Goal: Transaction & Acquisition: Purchase product/service

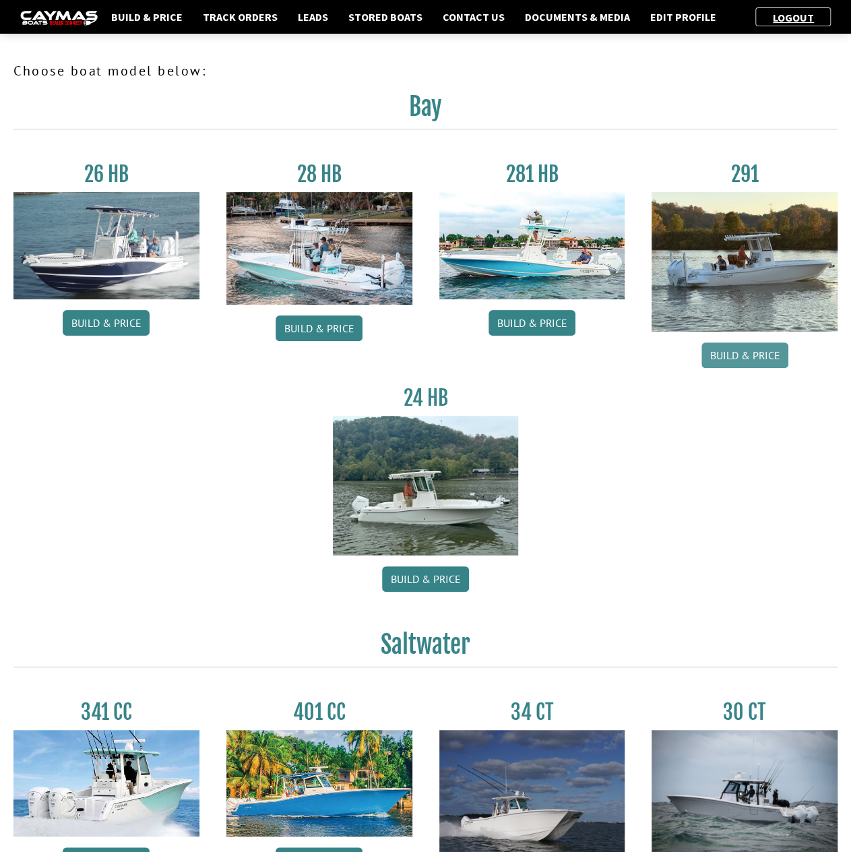
click at [749, 355] on link "Build & Price" at bounding box center [745, 355] width 87 height 26
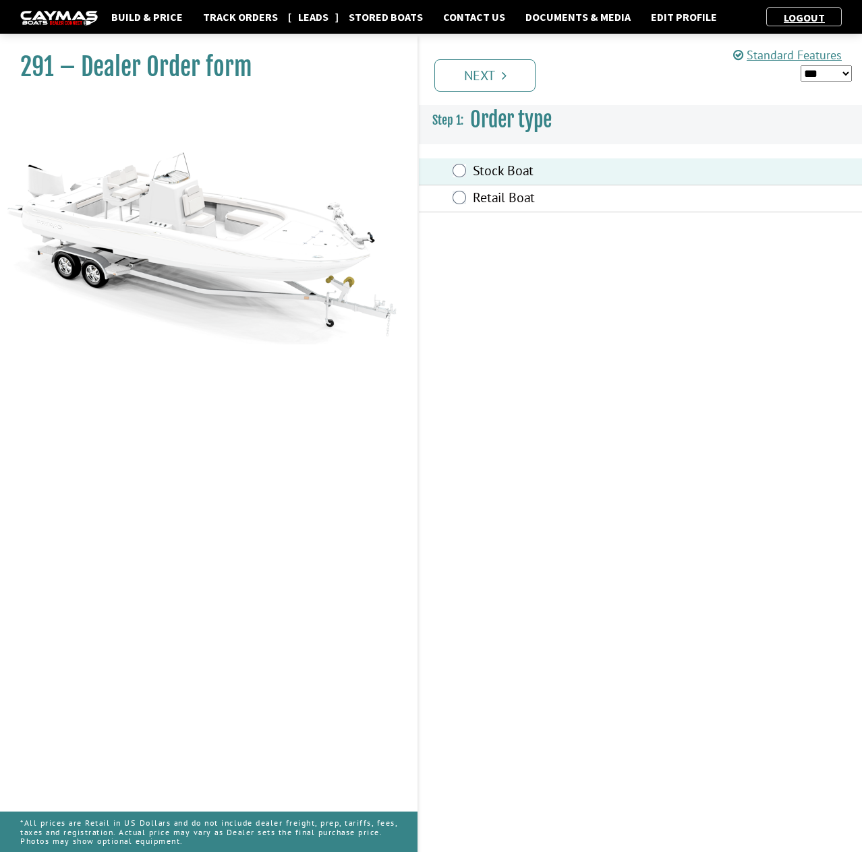
click at [314, 20] on link "Leads" at bounding box center [313, 17] width 44 height 18
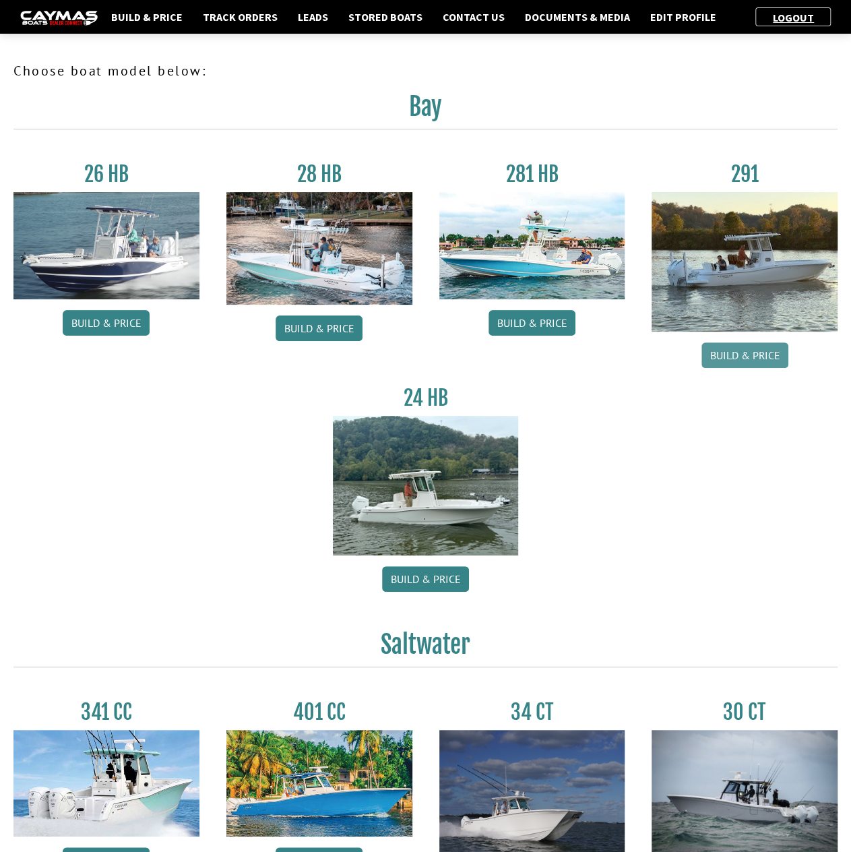
click at [736, 354] on link "Build & Price" at bounding box center [745, 355] width 87 height 26
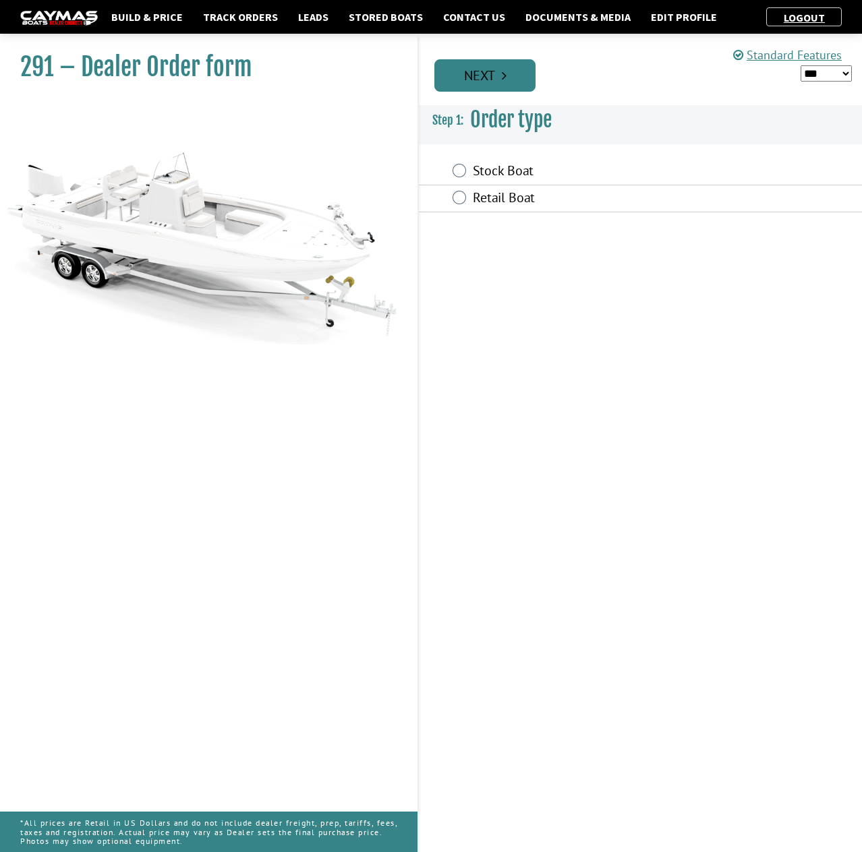
click at [503, 78] on icon "Pagination" at bounding box center [504, 75] width 5 height 13
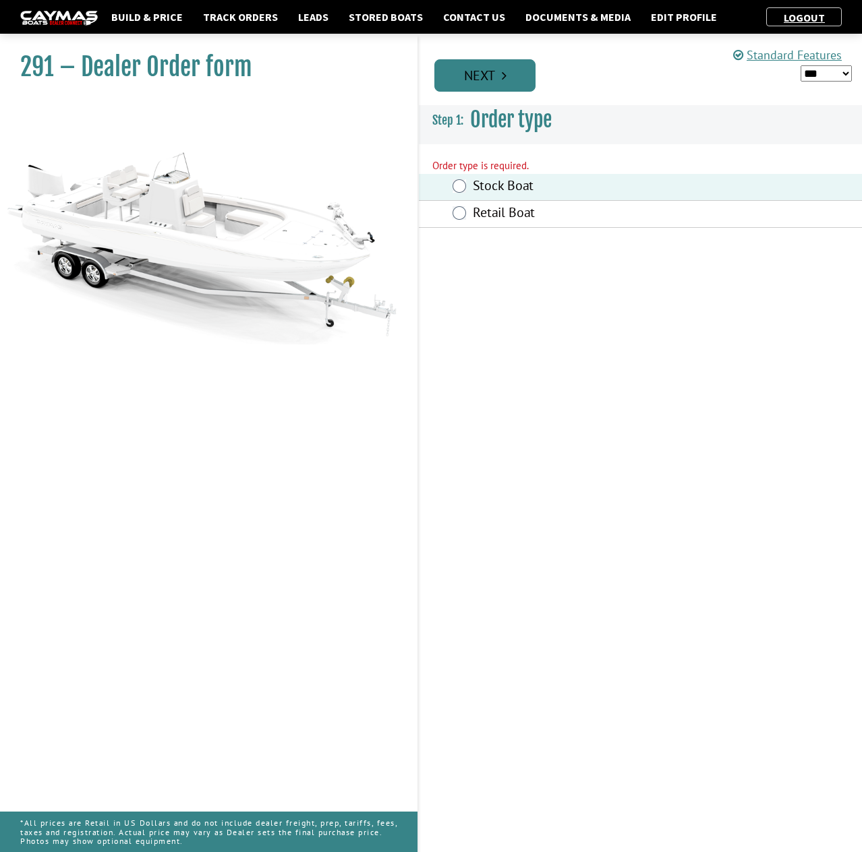
click at [502, 70] on icon "Pagination" at bounding box center [504, 75] width 5 height 13
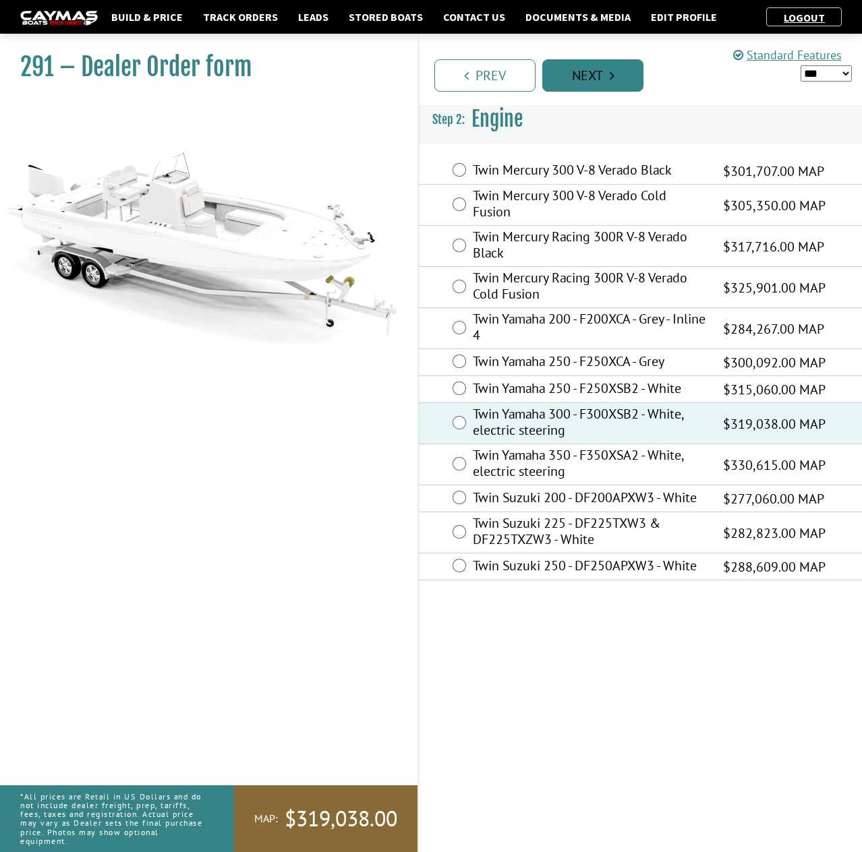
click at [600, 79] on link "Next" at bounding box center [592, 75] width 101 height 32
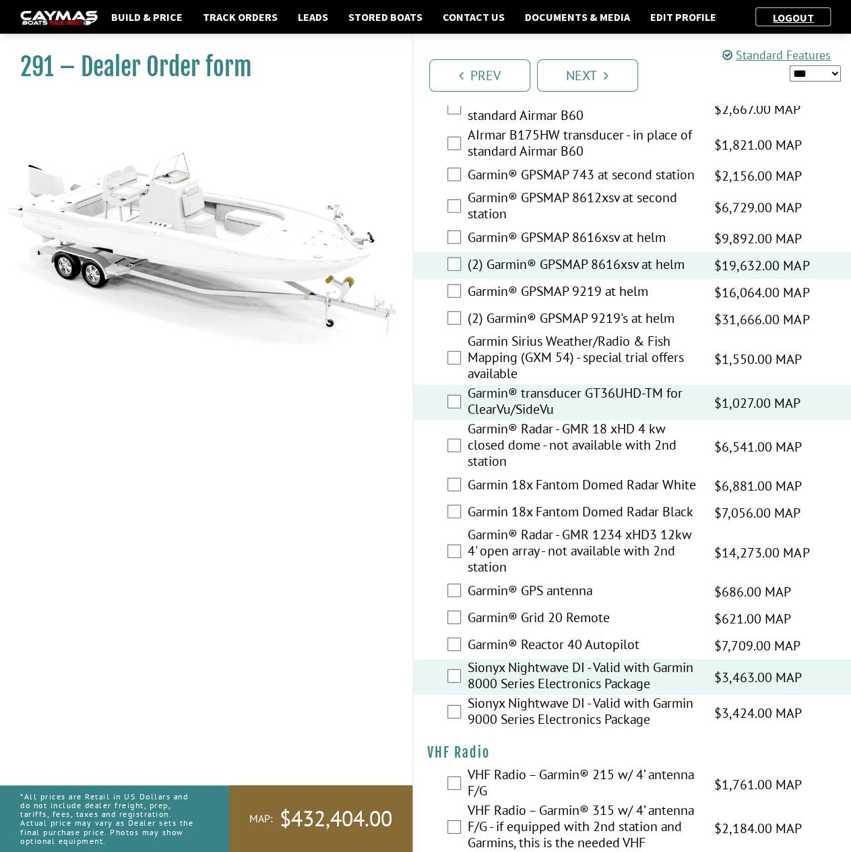
scroll to position [4226, 0]
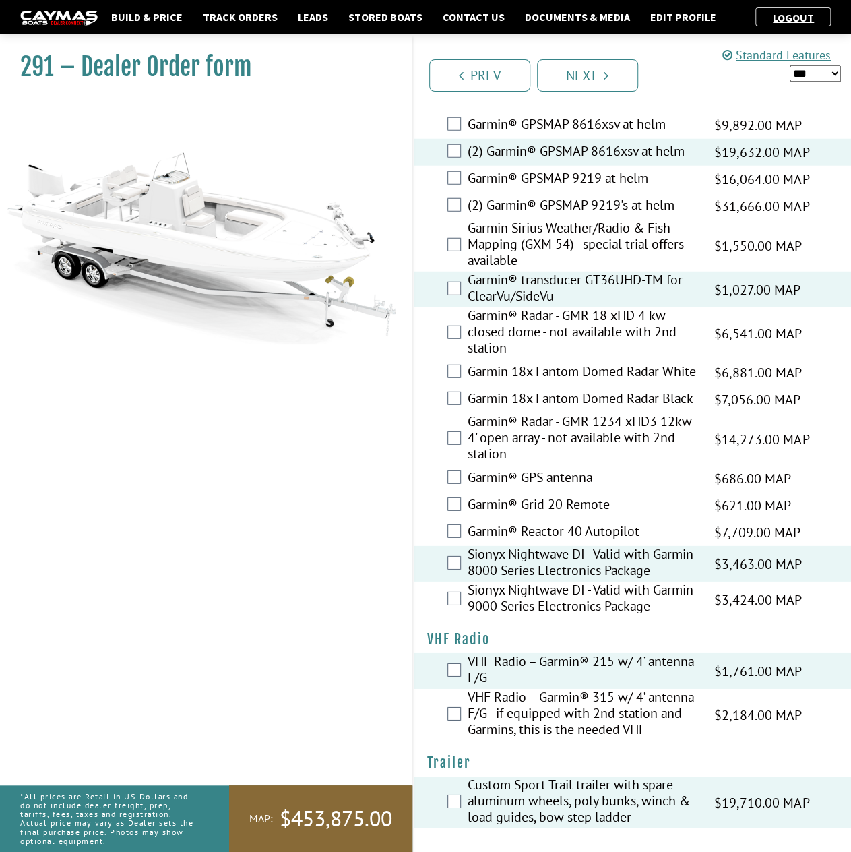
click at [829, 70] on select "*** ****** ******" at bounding box center [815, 73] width 51 height 17
select select "*"
click at [790, 65] on select "*** ****** ******" at bounding box center [815, 73] width 51 height 17
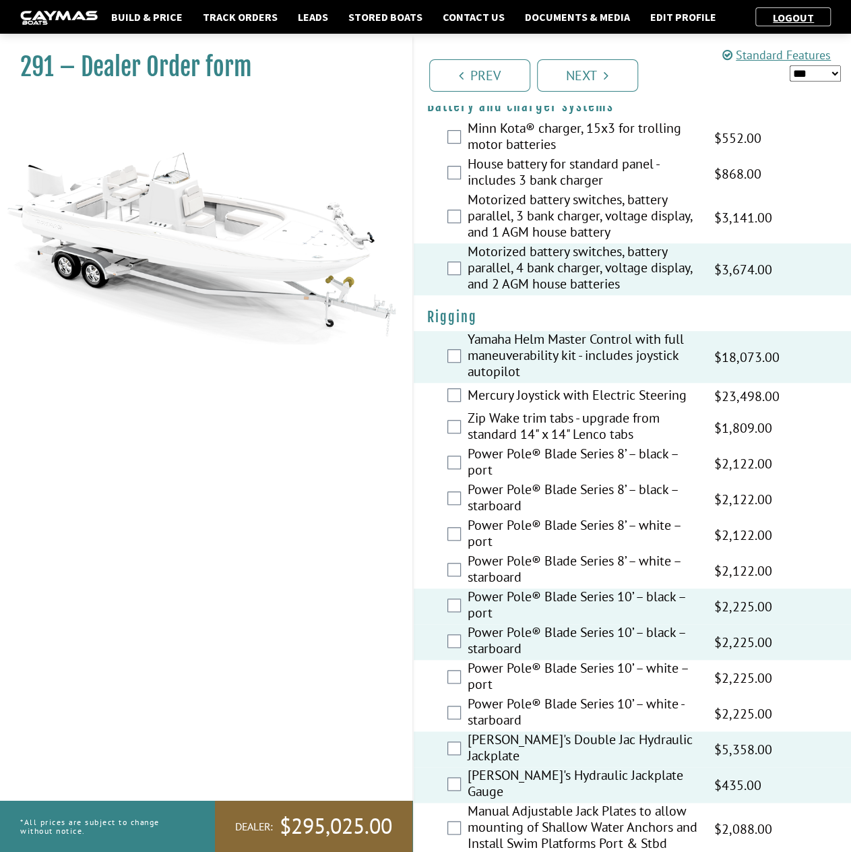
scroll to position [0, 0]
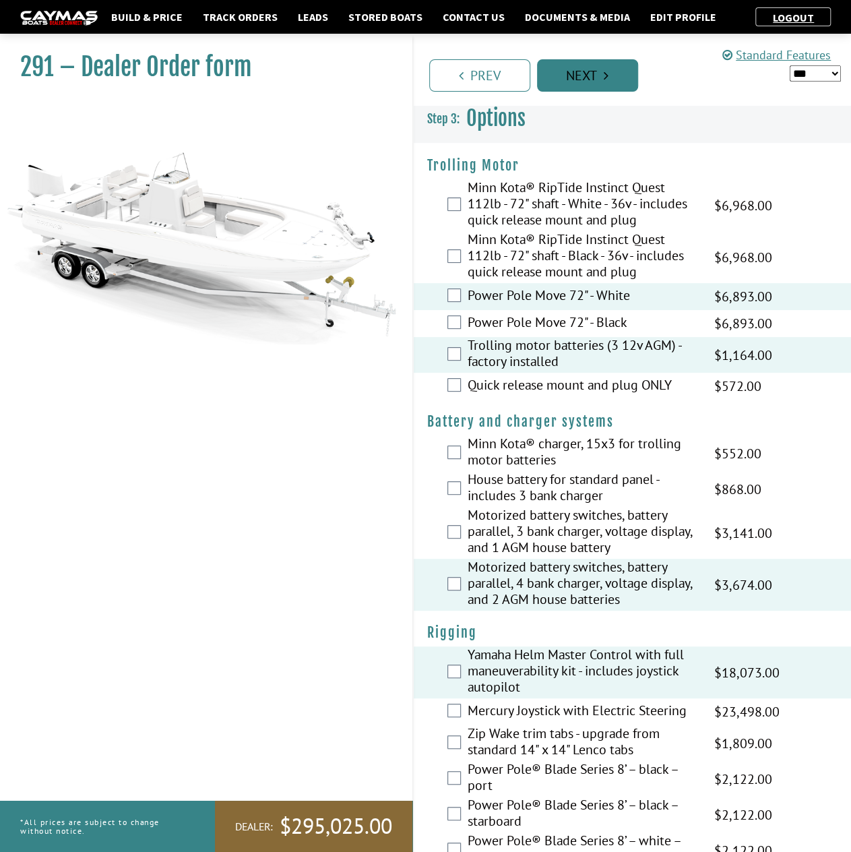
click at [593, 78] on link "Next" at bounding box center [587, 75] width 101 height 32
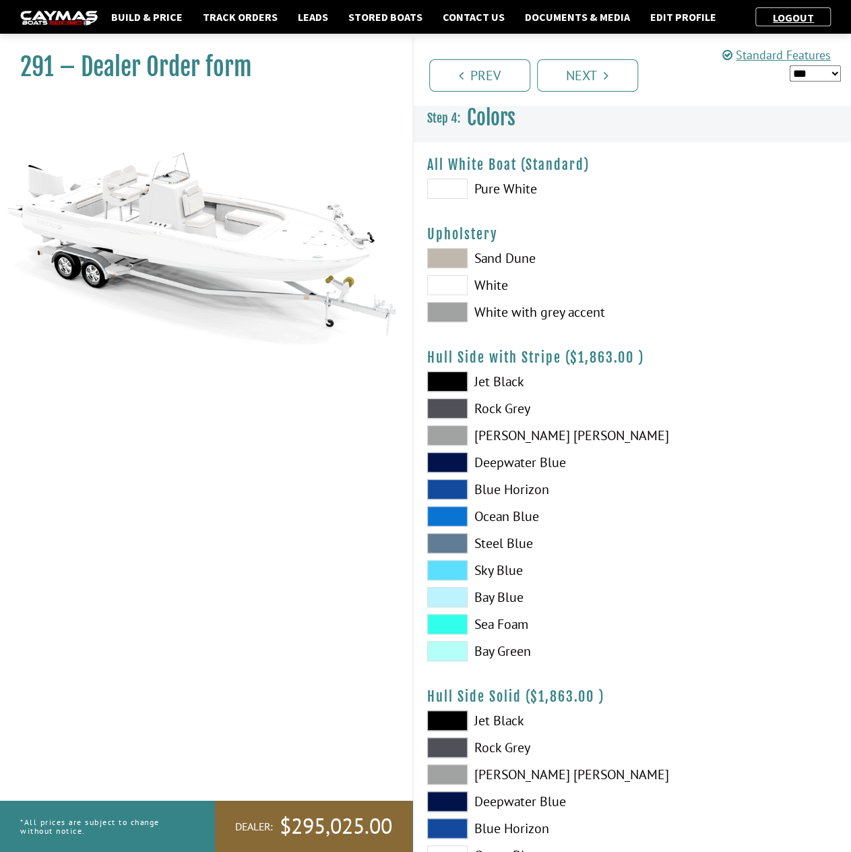
click at [440, 187] on span at bounding box center [447, 189] width 40 height 20
click at [458, 313] on span at bounding box center [447, 312] width 40 height 20
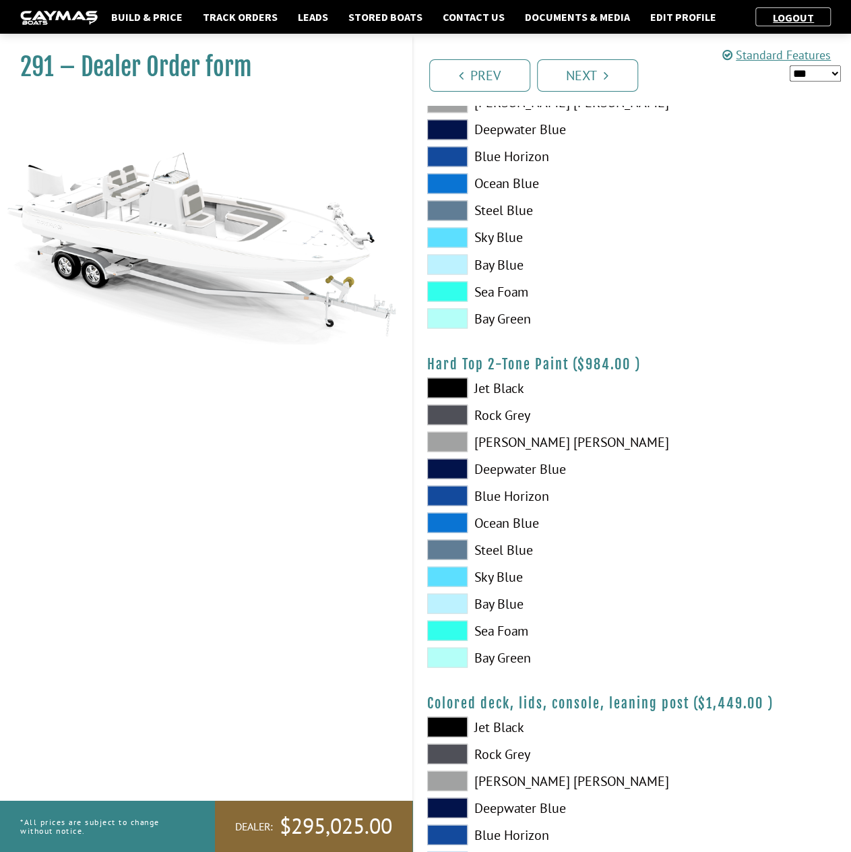
scroll to position [1204, 0]
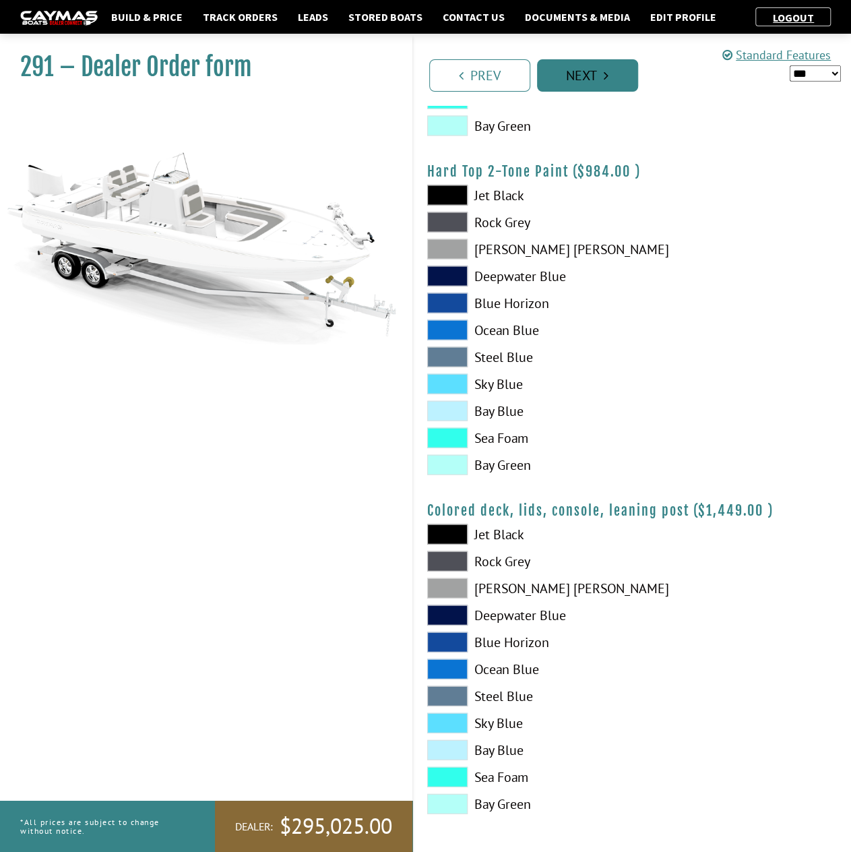
click at [595, 78] on link "Next" at bounding box center [587, 75] width 101 height 32
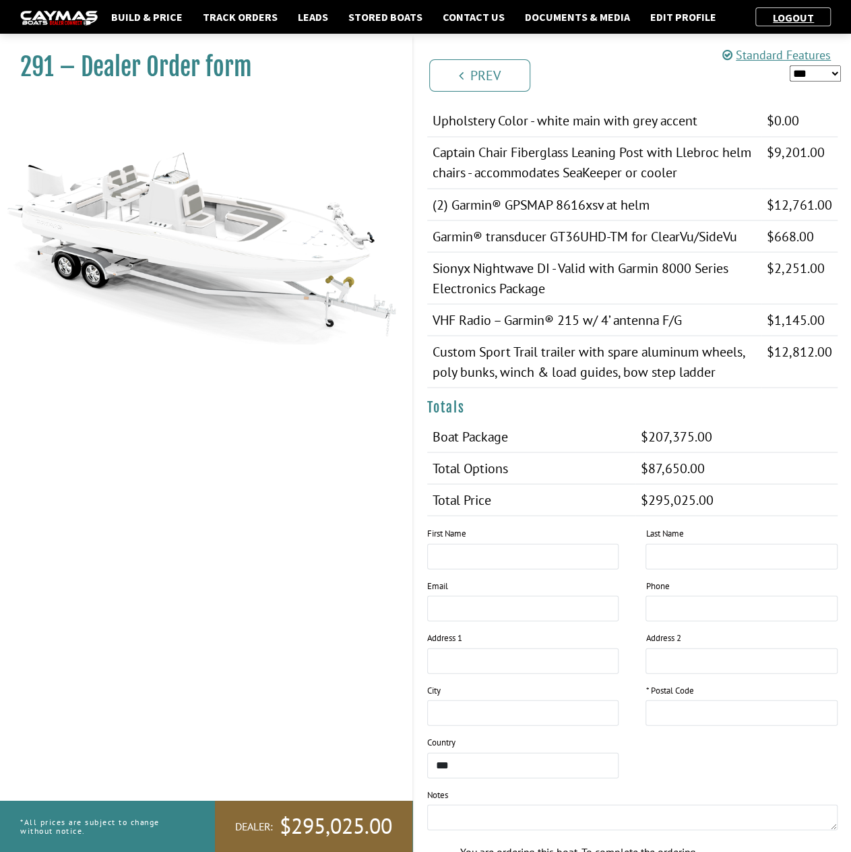
scroll to position [1228, 0]
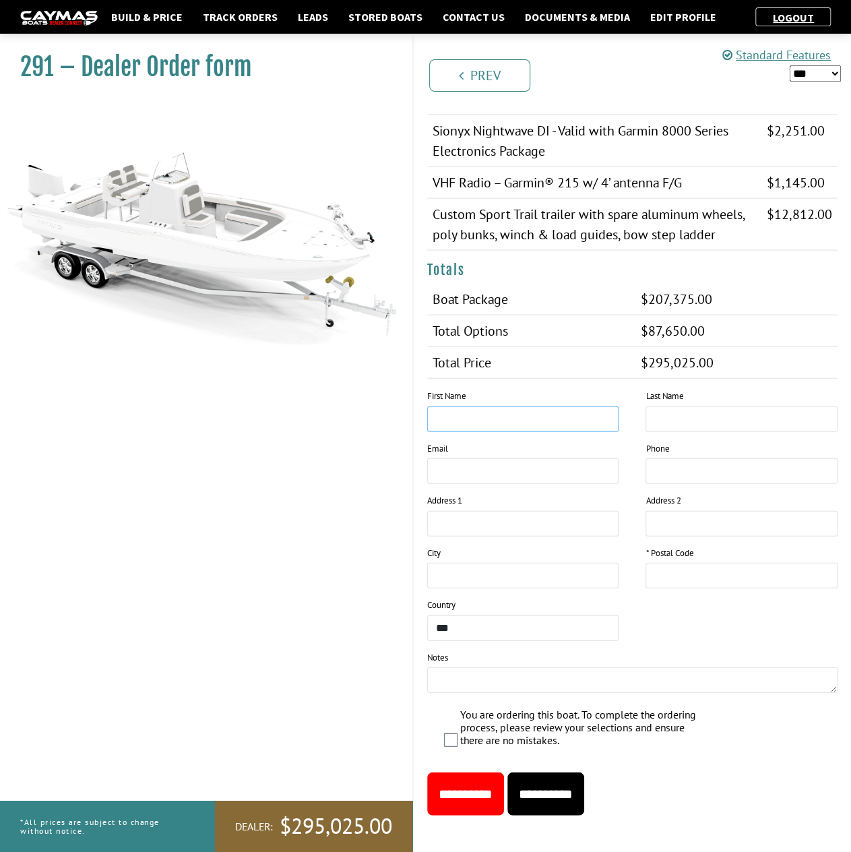
click at [465, 414] on input "text" at bounding box center [523, 419] width 192 height 26
type input "******"
type input "*****"
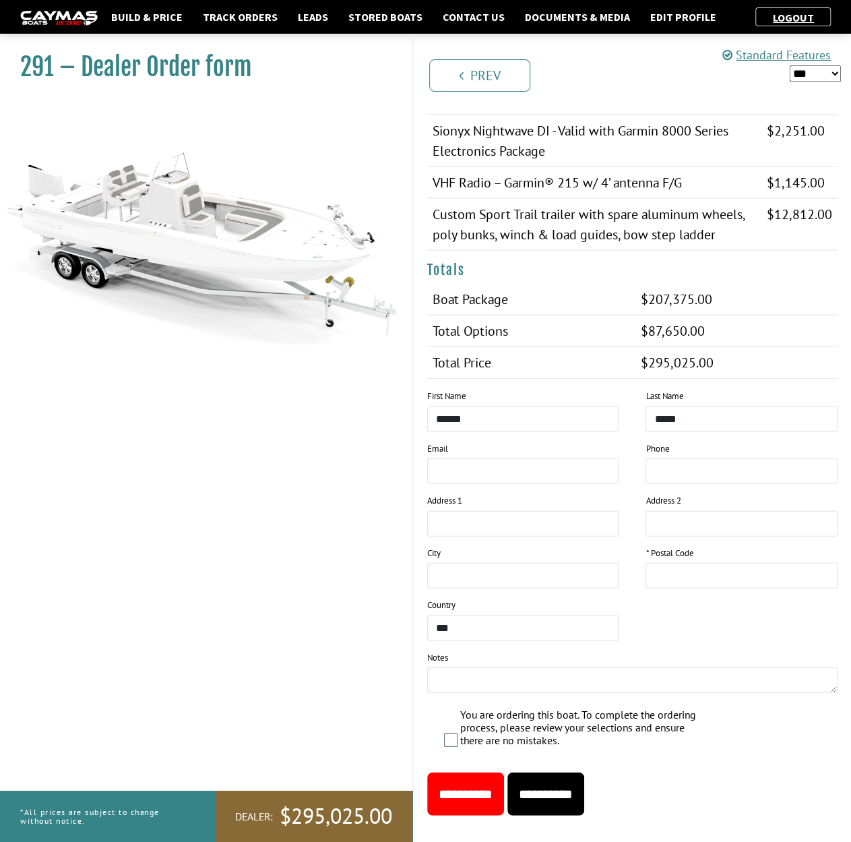
click at [585, 785] on input "**********" at bounding box center [546, 793] width 77 height 43
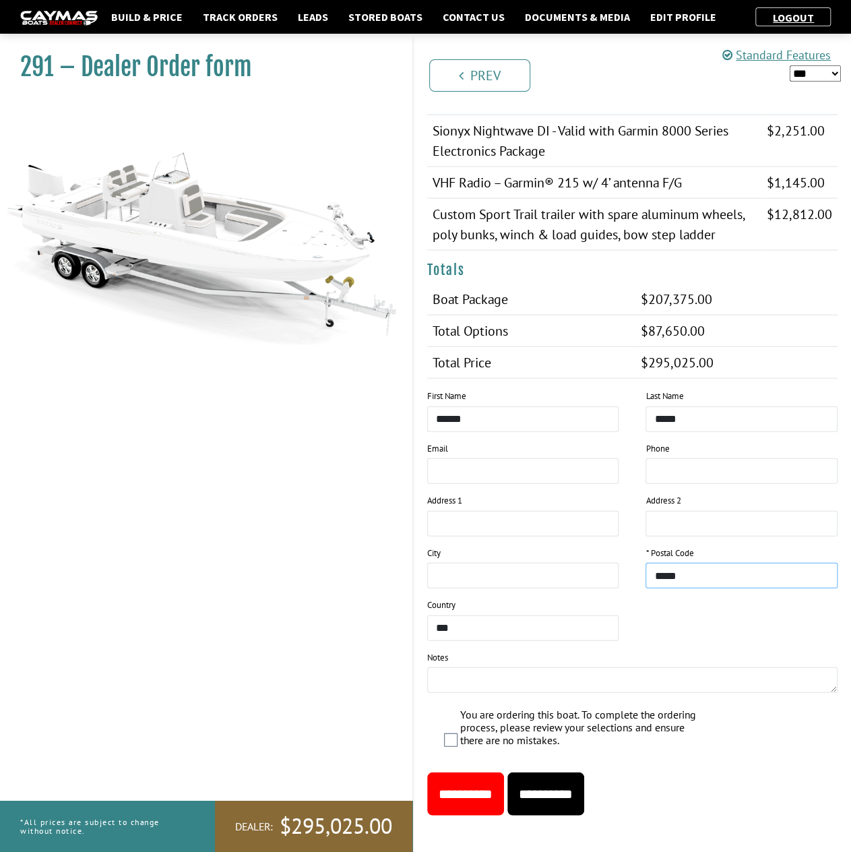
type input "*****"
click at [582, 789] on input "**********" at bounding box center [546, 793] width 77 height 43
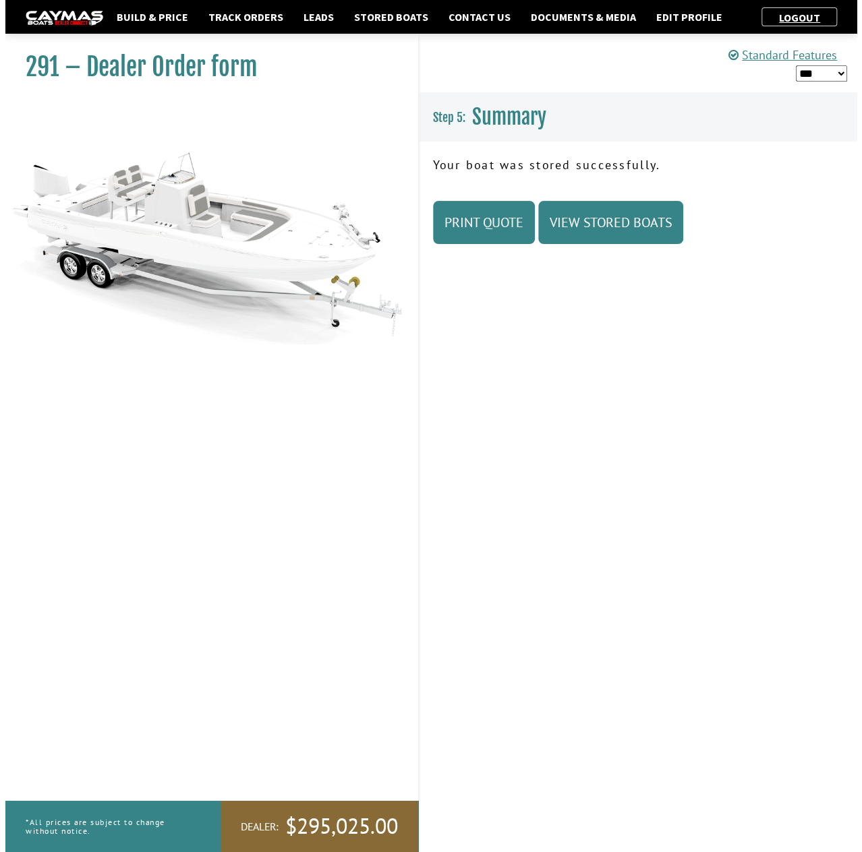
scroll to position [0, 0]
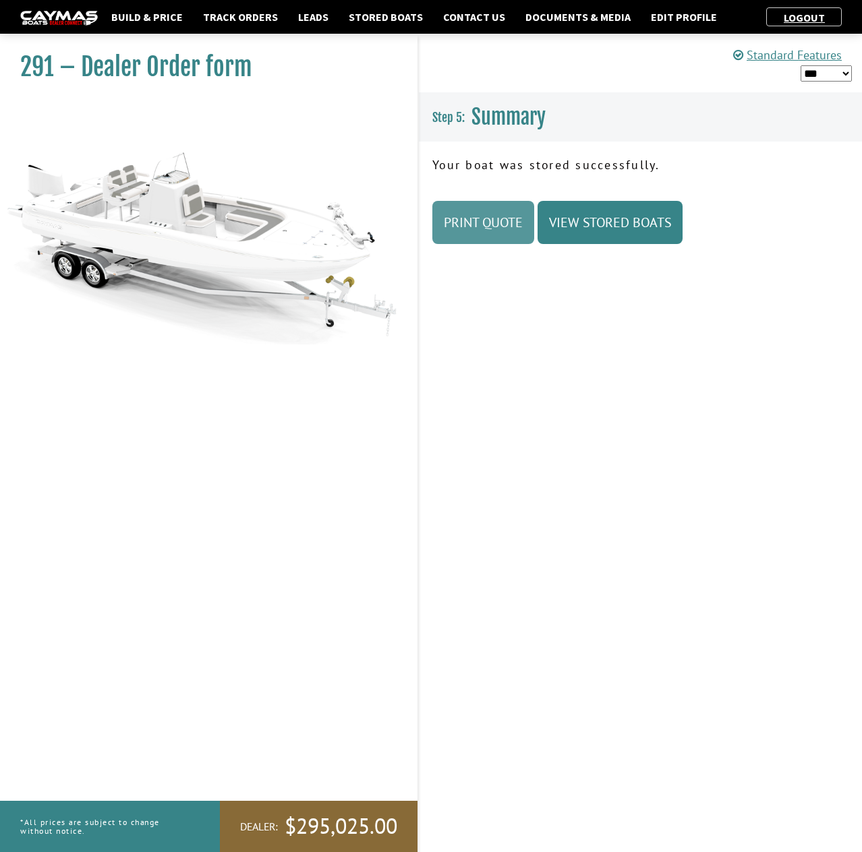
click at [475, 224] on link "Print Quote" at bounding box center [483, 222] width 102 height 43
click at [379, 20] on link "Stored Boats" at bounding box center [386, 17] width 88 height 18
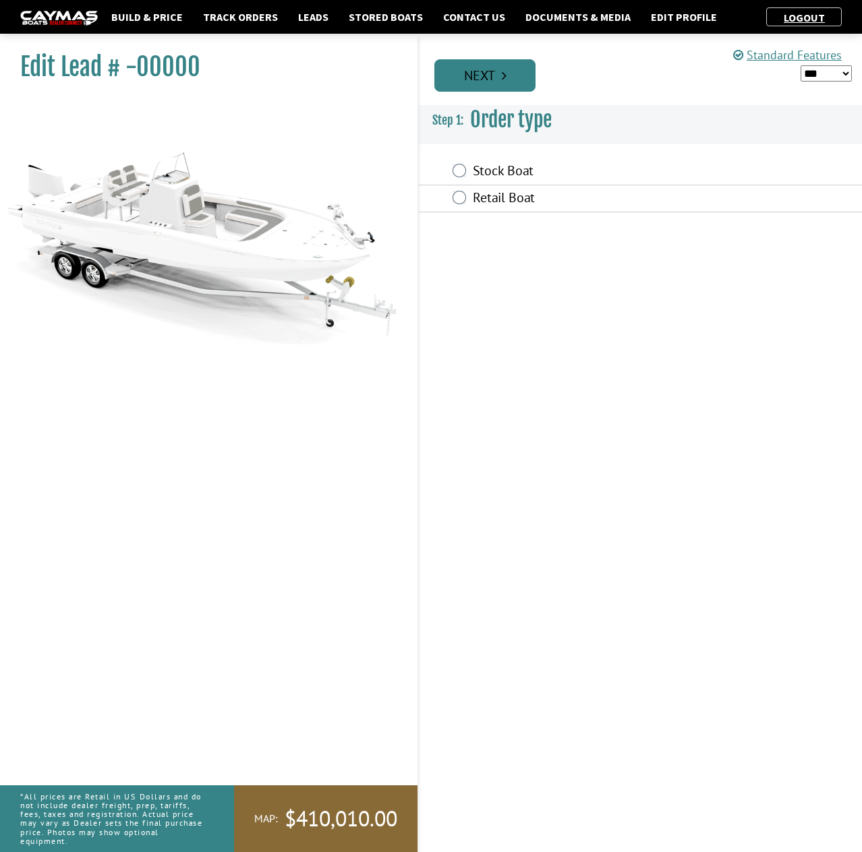
click at [508, 76] on link "Next" at bounding box center [484, 75] width 101 height 32
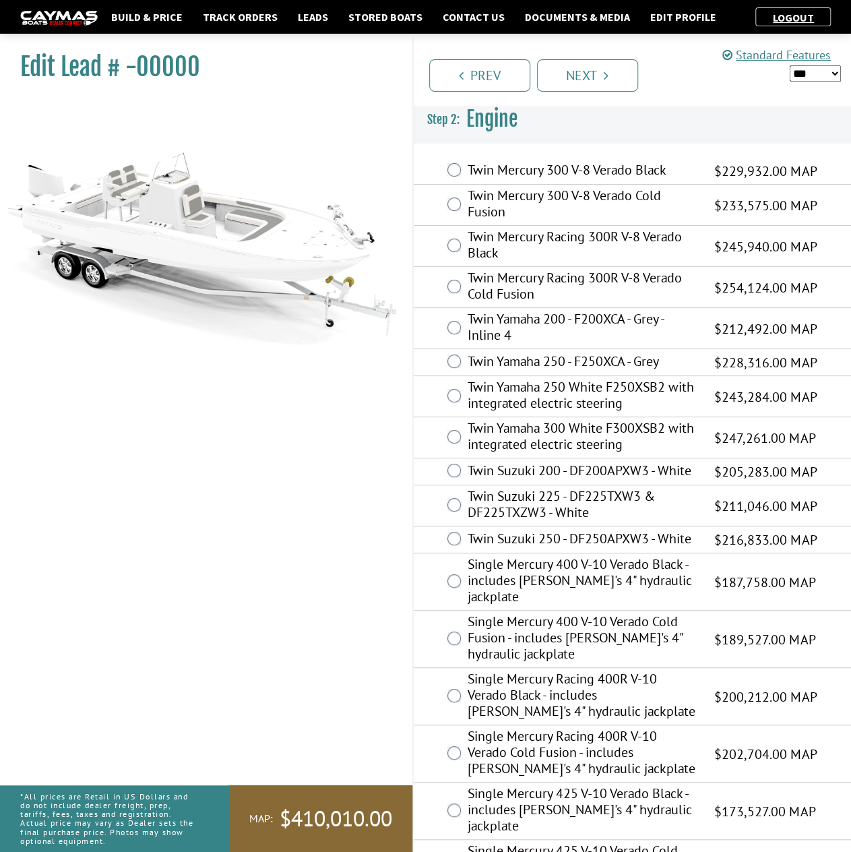
scroll to position [205, 0]
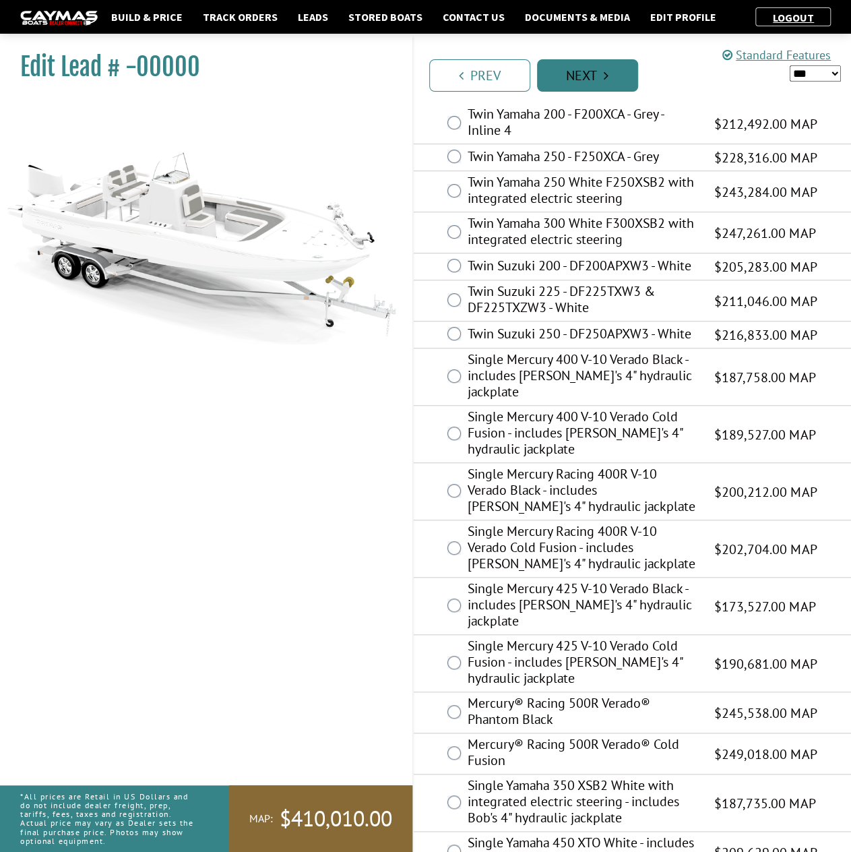
click at [582, 82] on link "Next" at bounding box center [587, 75] width 101 height 32
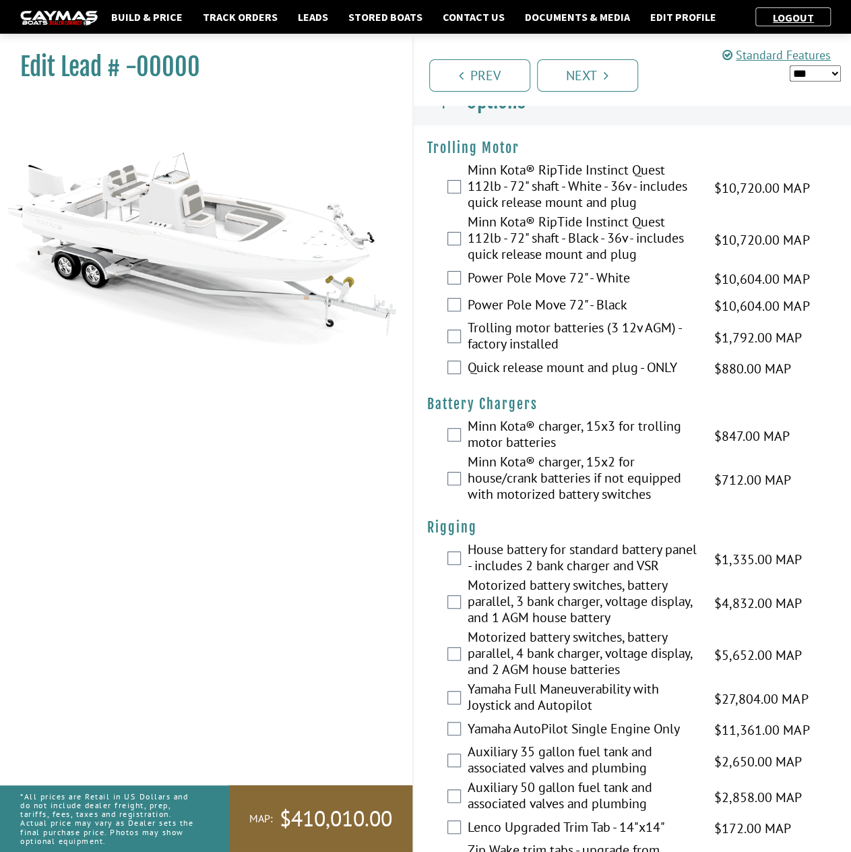
scroll to position [0, 0]
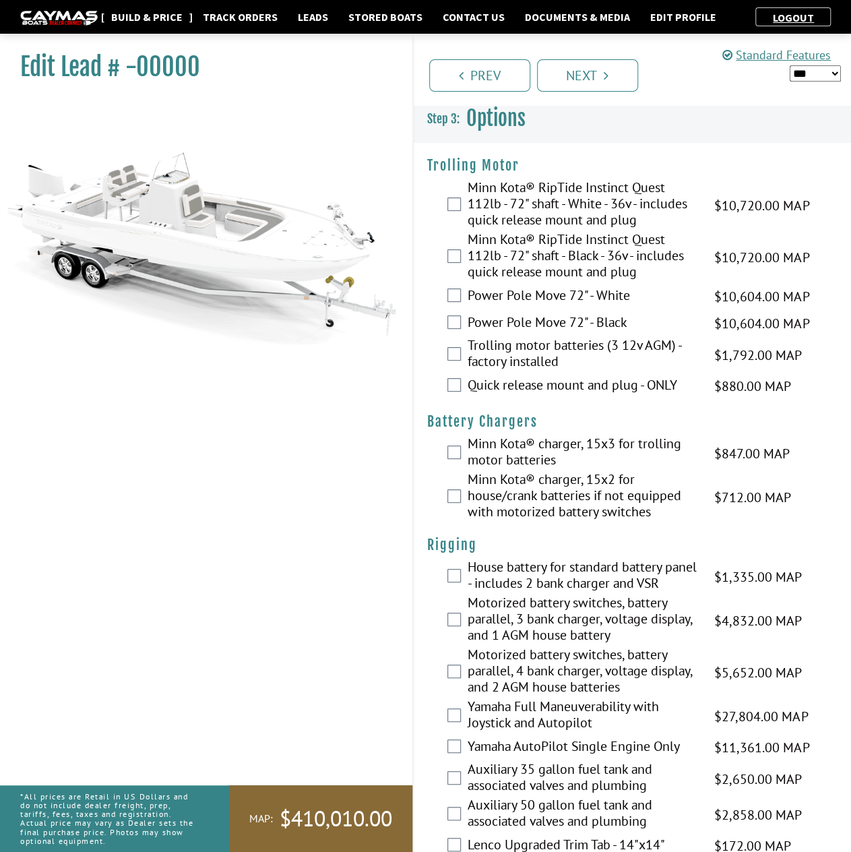
click at [155, 16] on link "Build & Price" at bounding box center [146, 17] width 85 height 18
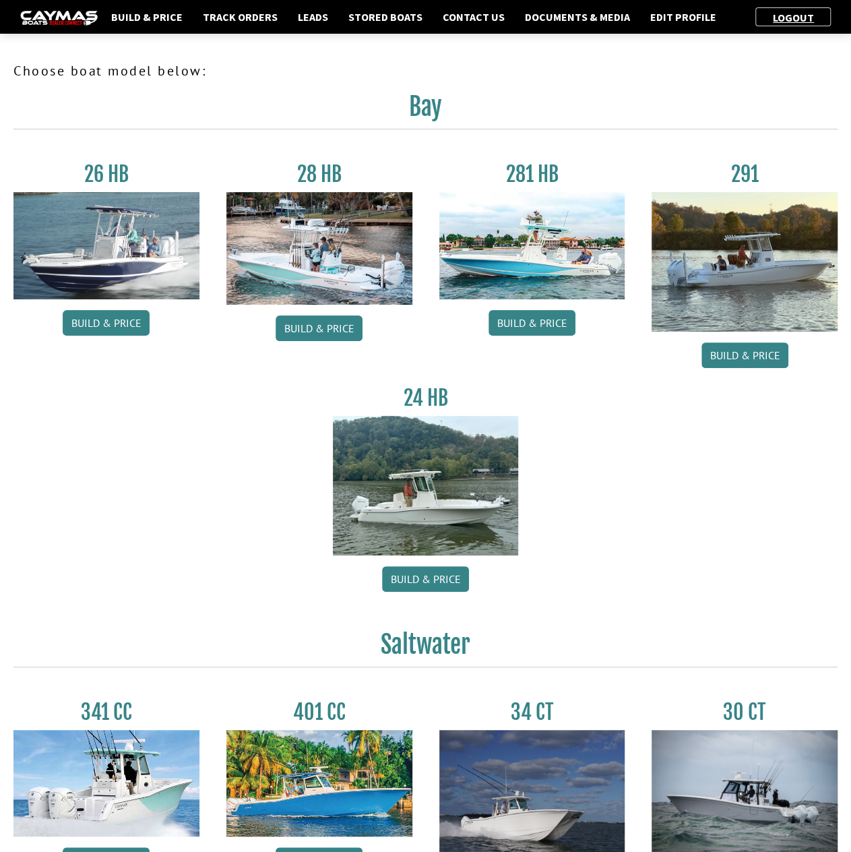
scroll to position [294, 0]
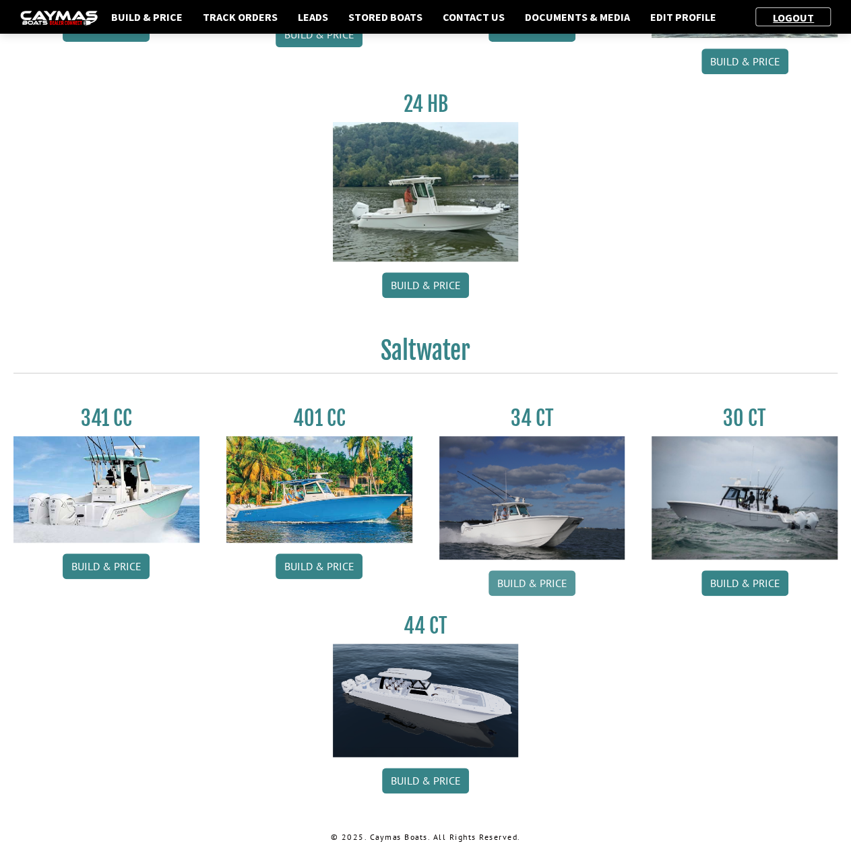
click at [553, 583] on link "Build & Price" at bounding box center [532, 583] width 87 height 26
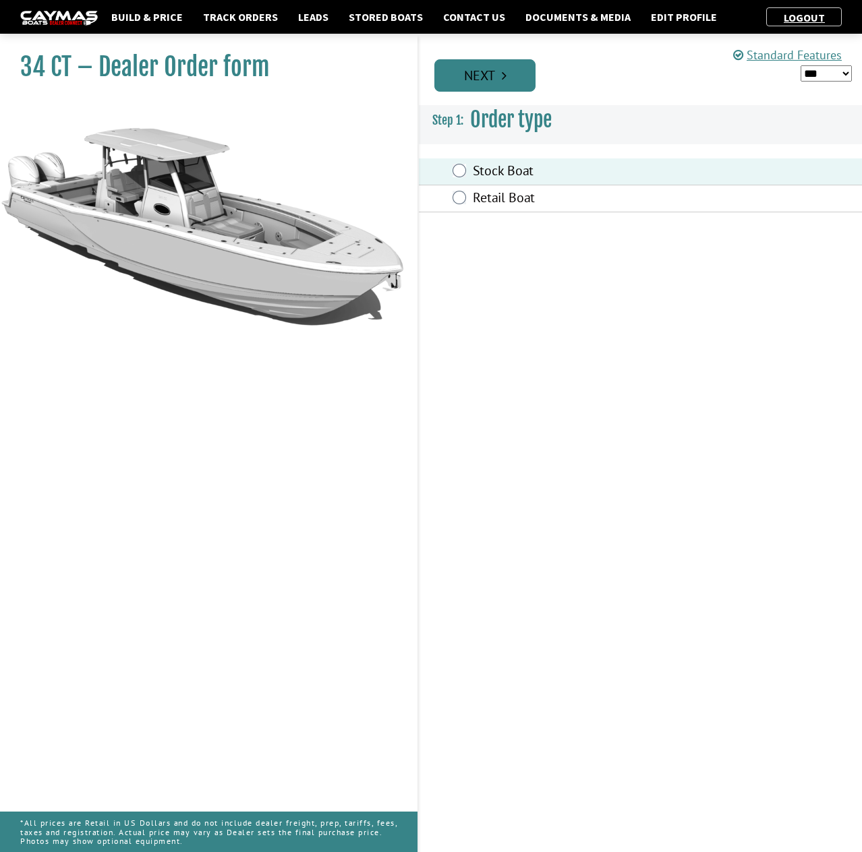
click at [485, 77] on link "Next" at bounding box center [484, 75] width 101 height 32
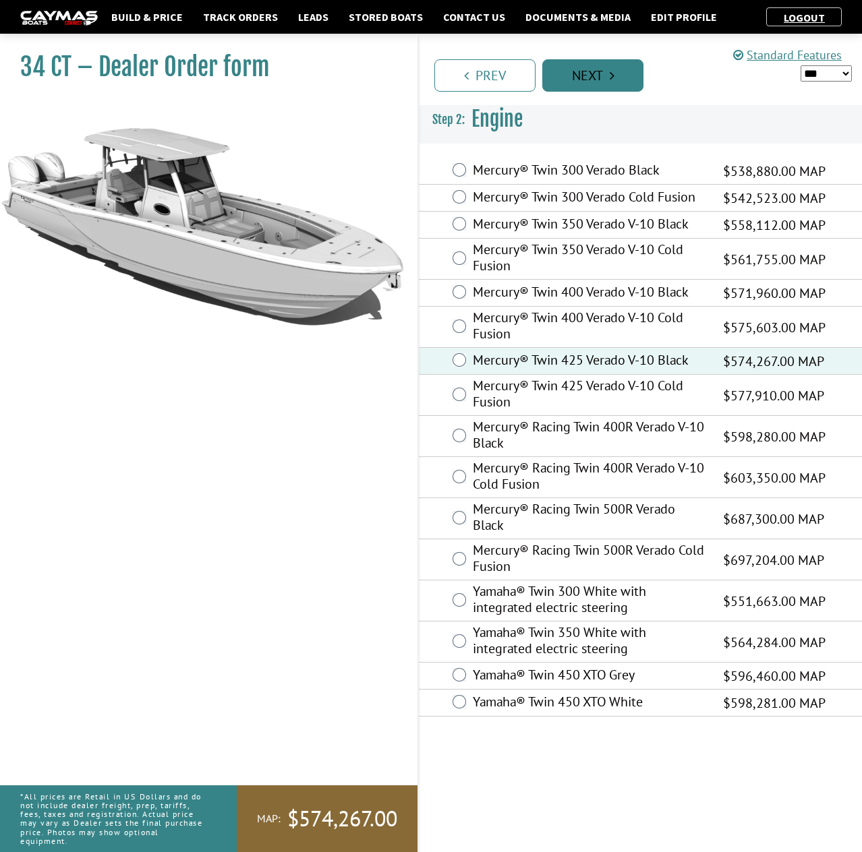
click at [610, 73] on icon "Pagination" at bounding box center [611, 75] width 5 height 13
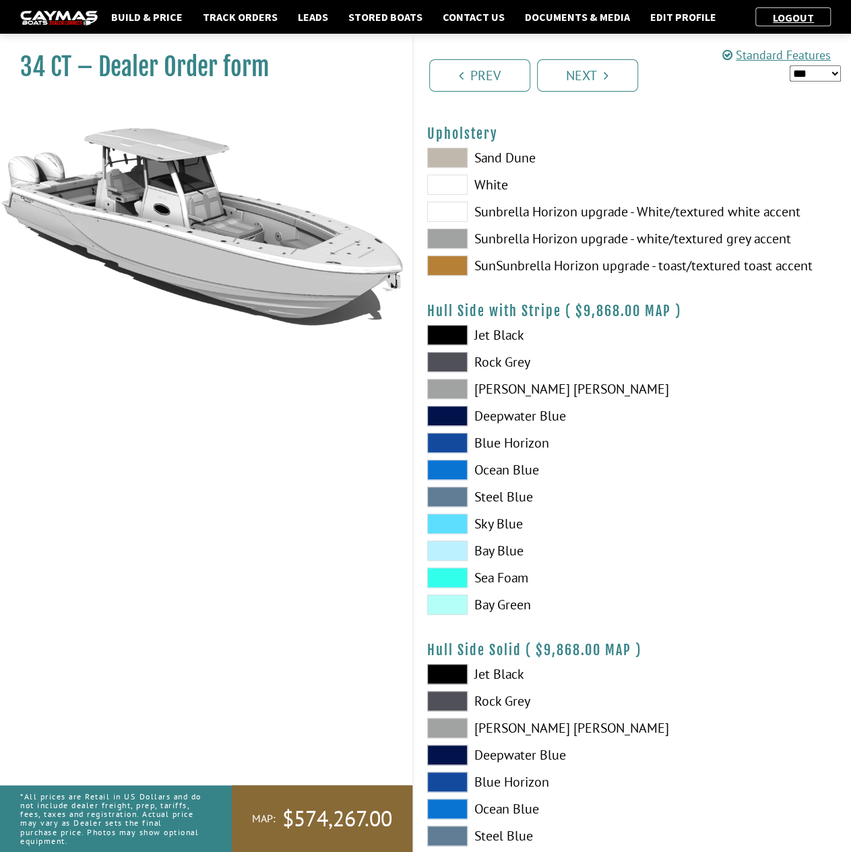
scroll to position [337, 0]
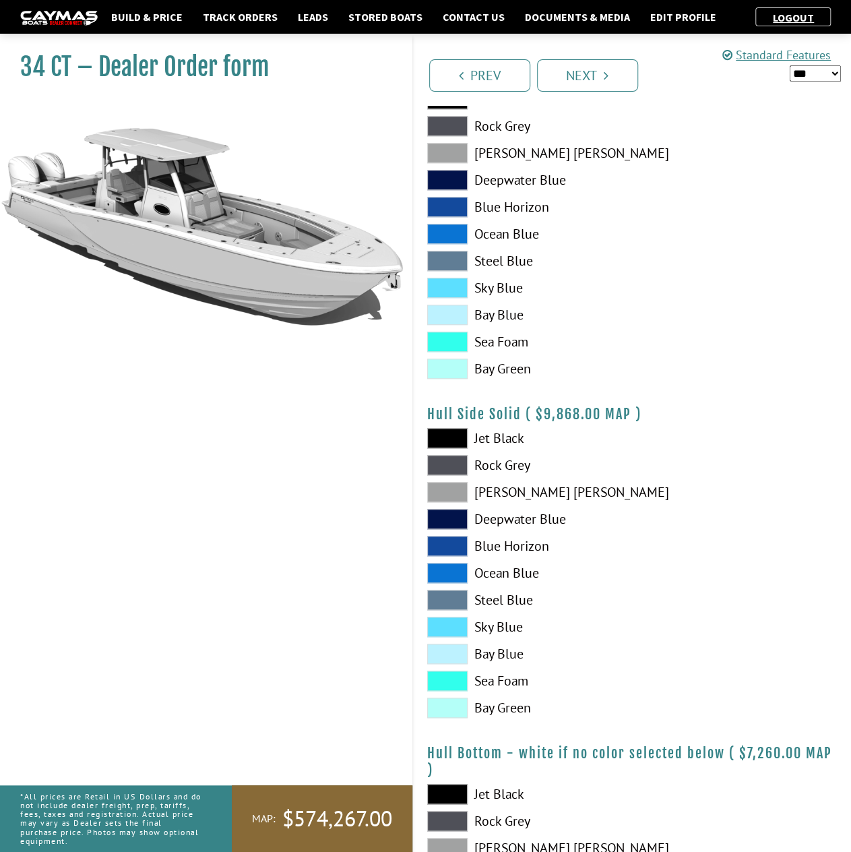
click at [450, 683] on span at bounding box center [447, 681] width 40 height 20
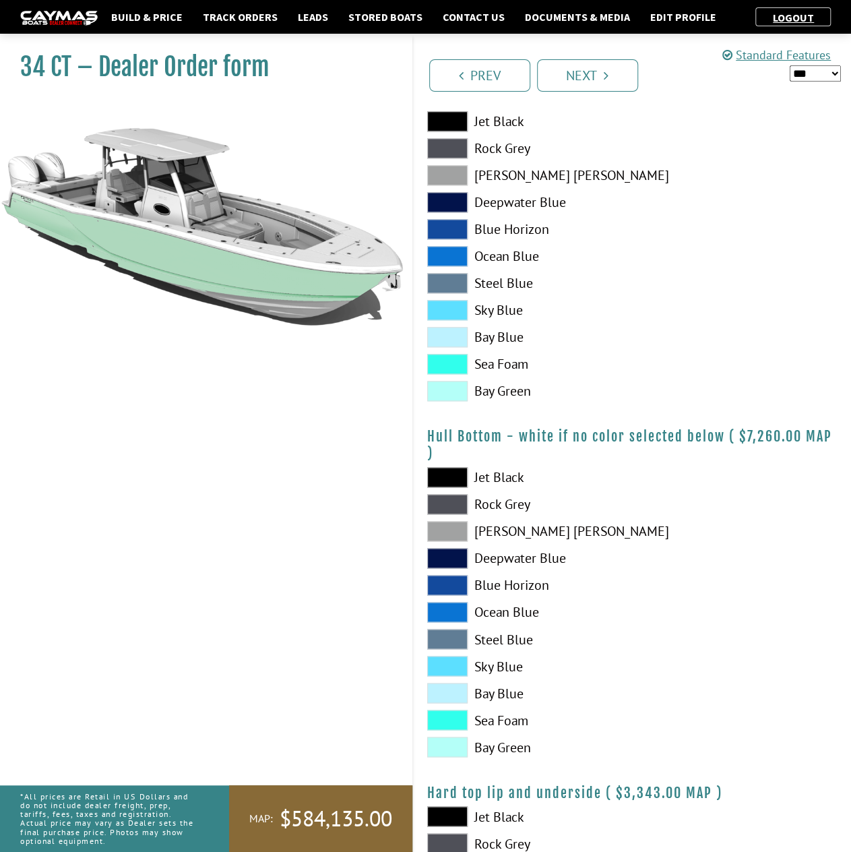
scroll to position [674, 0]
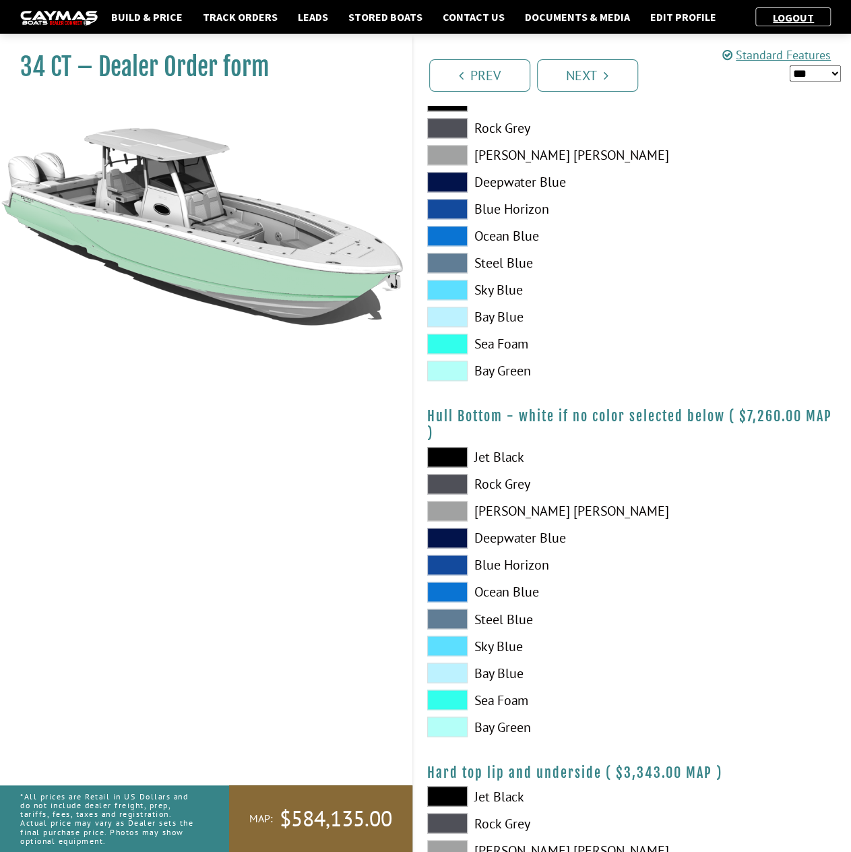
click at [453, 703] on span at bounding box center [447, 700] width 40 height 20
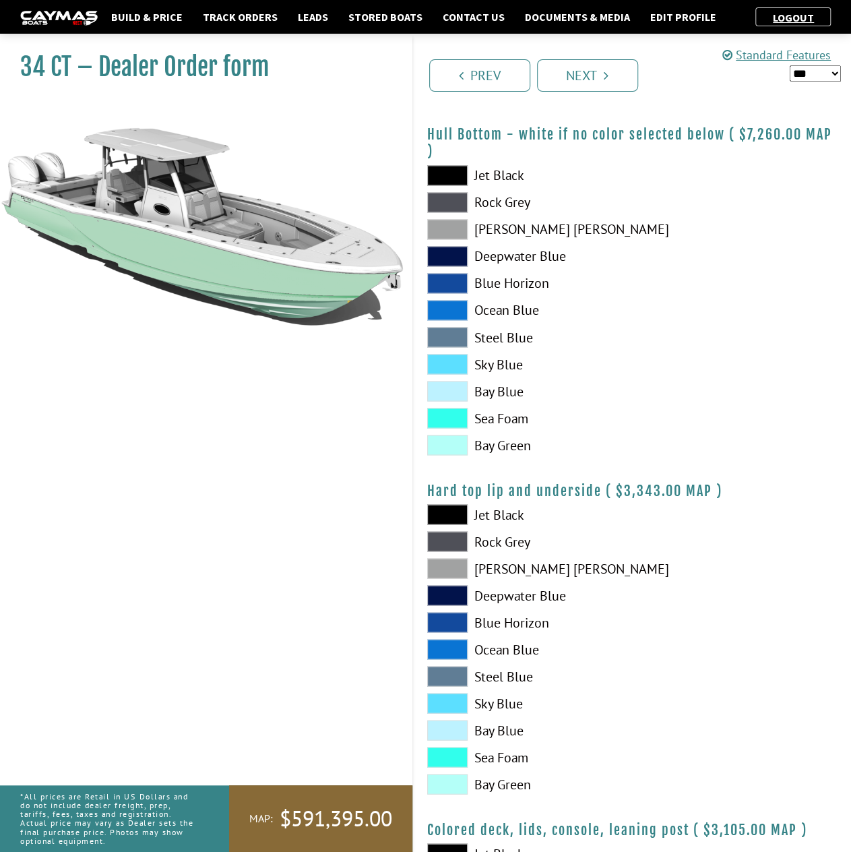
scroll to position [1011, 0]
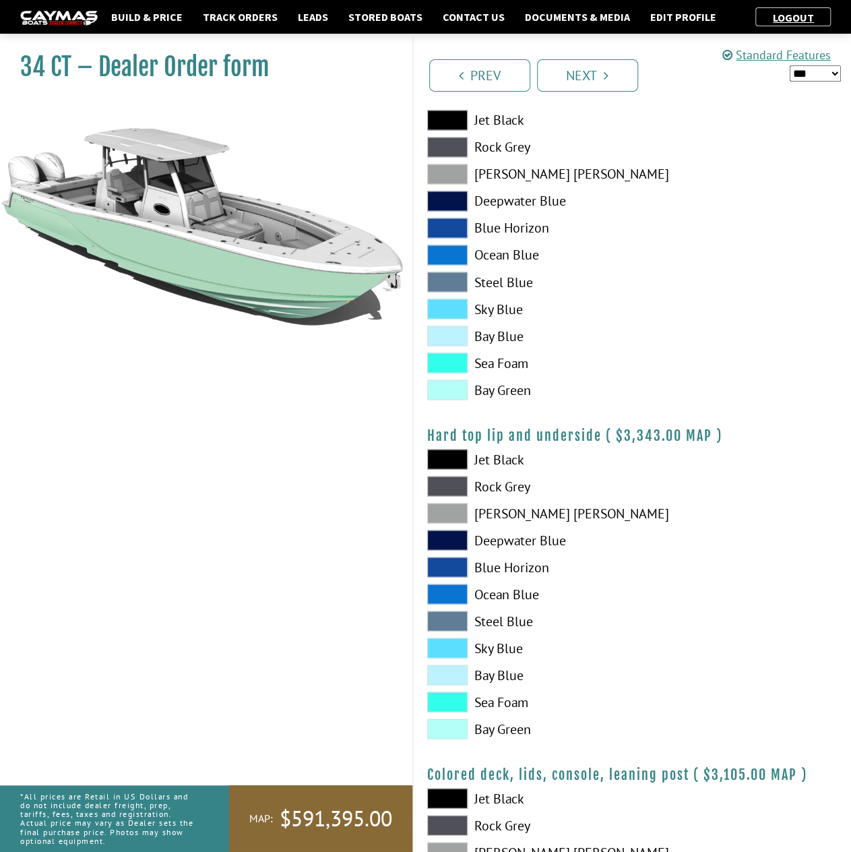
click at [462, 702] on span at bounding box center [447, 702] width 40 height 20
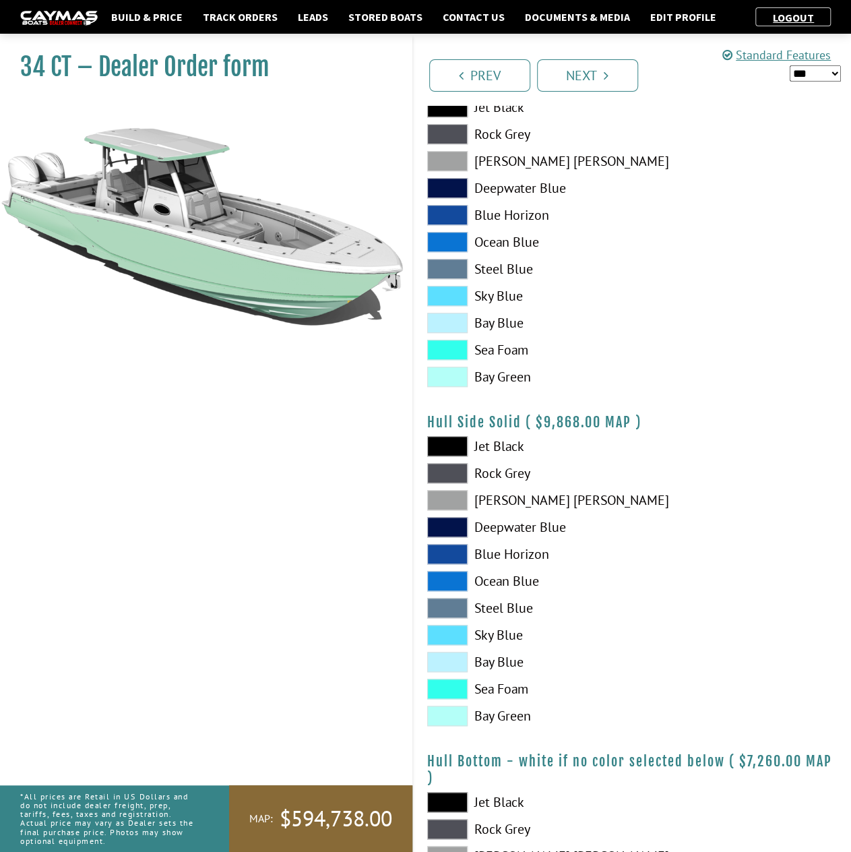
scroll to position [337, 0]
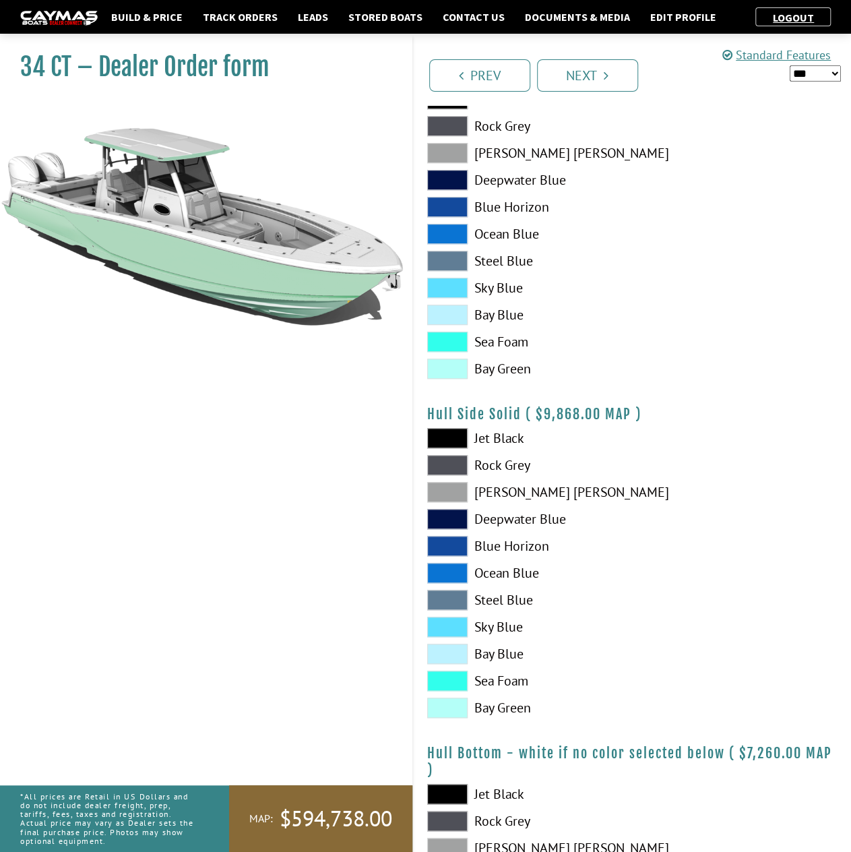
click at [453, 439] on span at bounding box center [447, 438] width 40 height 20
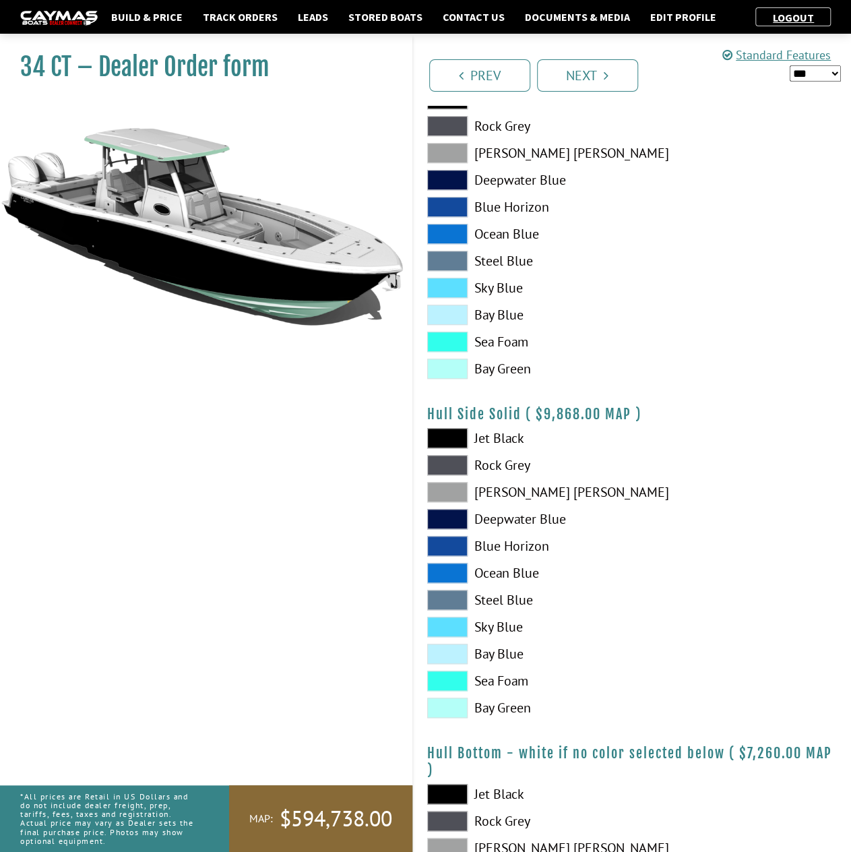
click at [460, 684] on span at bounding box center [447, 681] width 40 height 20
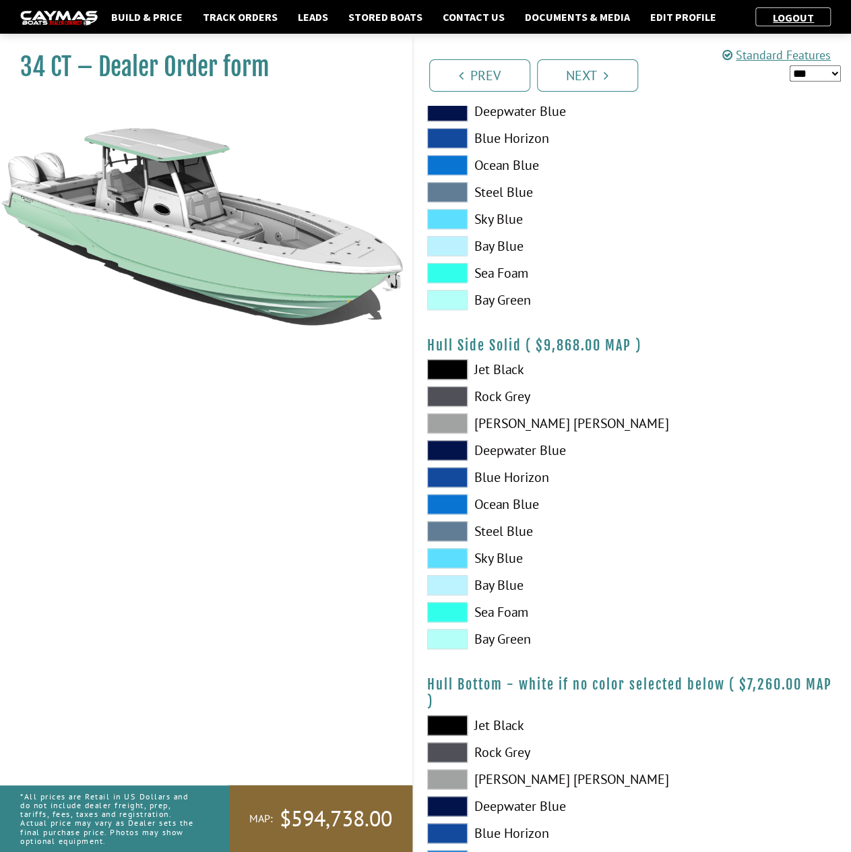
scroll to position [472, 0]
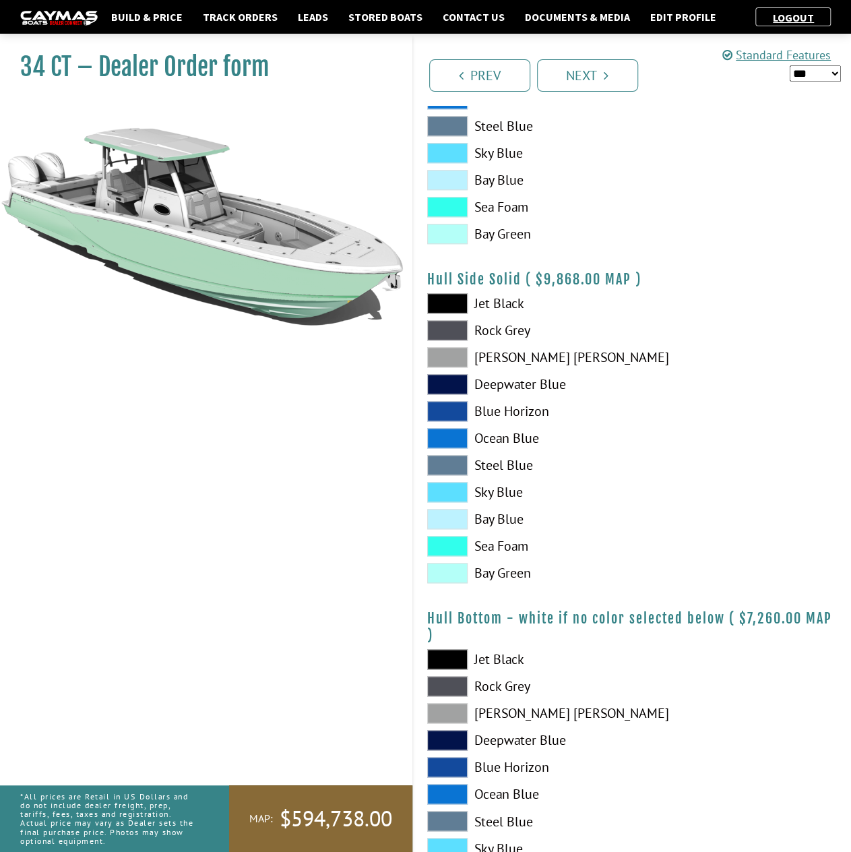
click at [452, 660] on span at bounding box center [447, 659] width 40 height 20
click at [458, 493] on span at bounding box center [447, 492] width 40 height 20
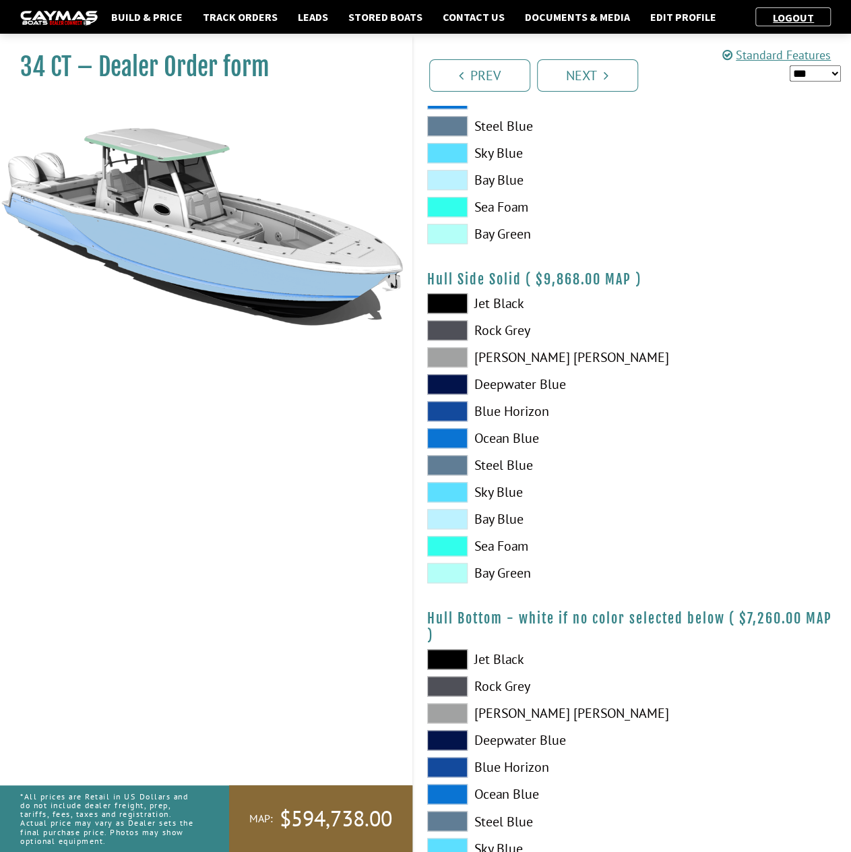
click at [454, 411] on span at bounding box center [447, 411] width 40 height 20
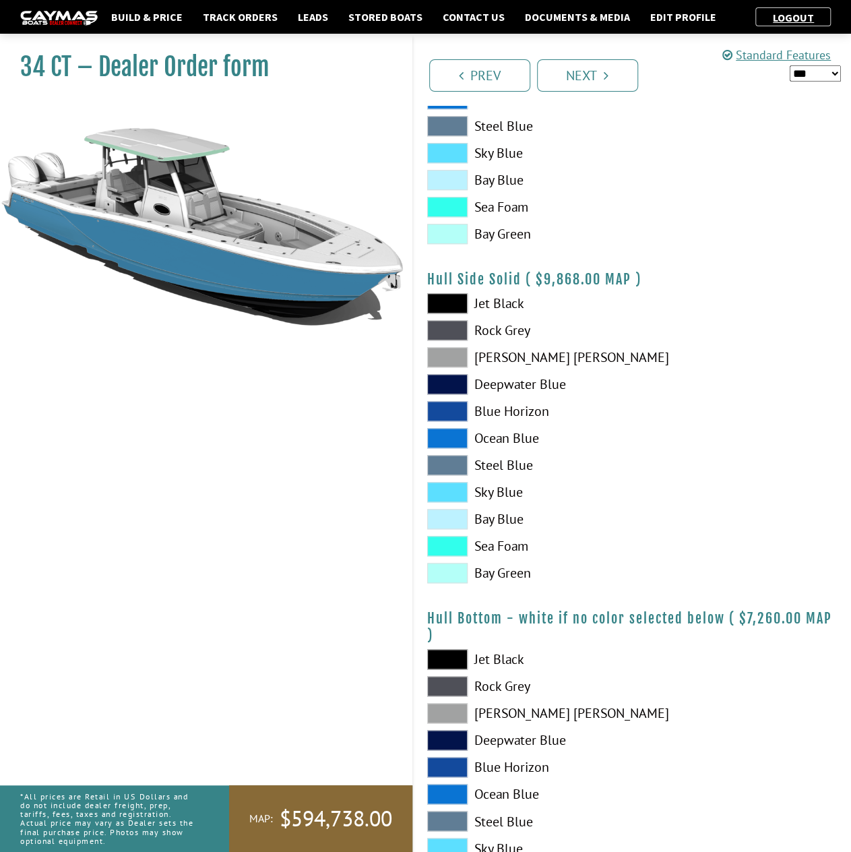
click at [456, 327] on span at bounding box center [447, 330] width 40 height 20
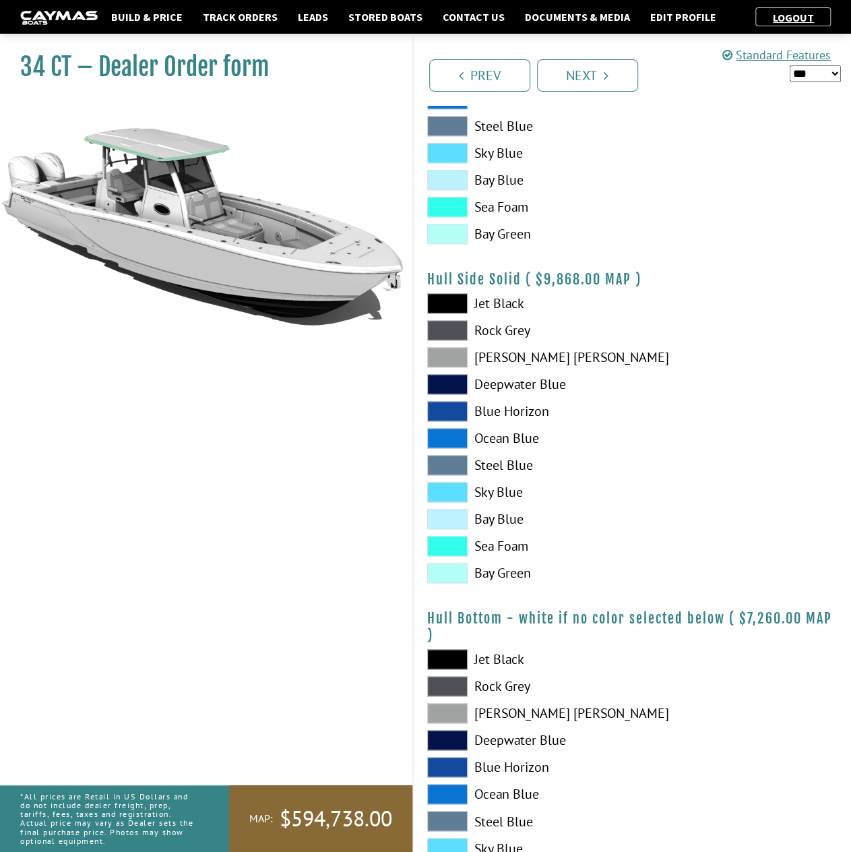
click at [457, 330] on span at bounding box center [447, 330] width 40 height 20
click at [454, 306] on span at bounding box center [447, 303] width 40 height 20
